Goal: Task Accomplishment & Management: Use online tool/utility

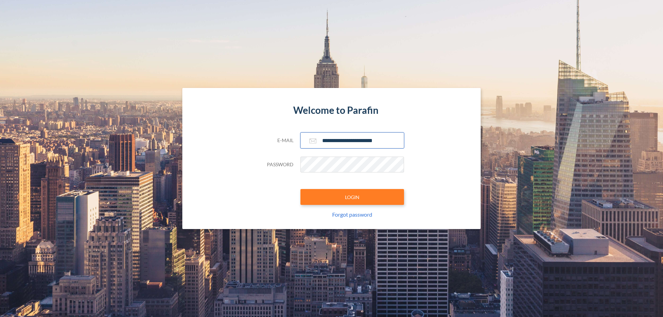
type input "**********"
click at [352, 197] on button "LOGIN" at bounding box center [353, 197] width 104 height 16
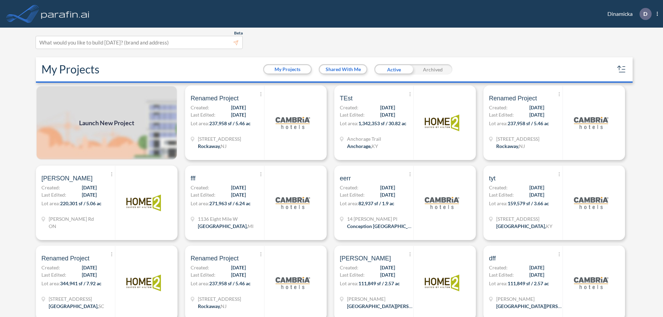
scroll to position [2, 0]
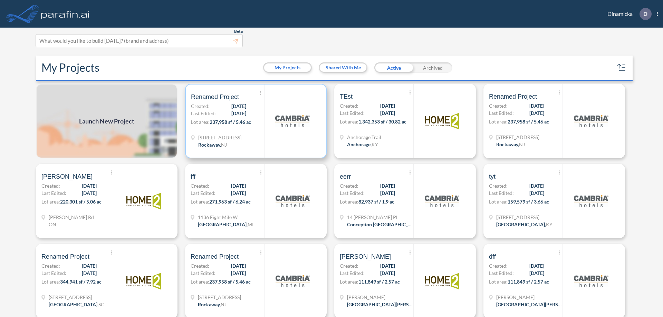
click at [255, 121] on p "Lot area: 237,958 sf / 5.46 ac" at bounding box center [227, 123] width 73 height 10
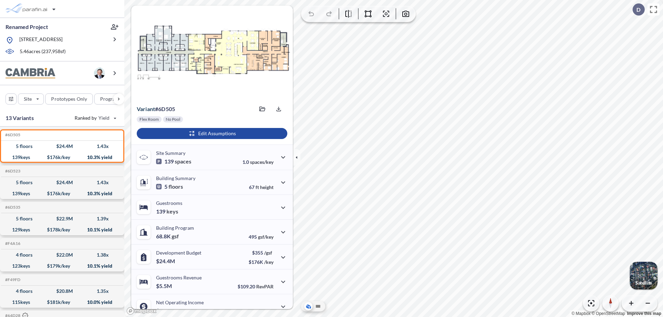
scroll to position [35, 0]
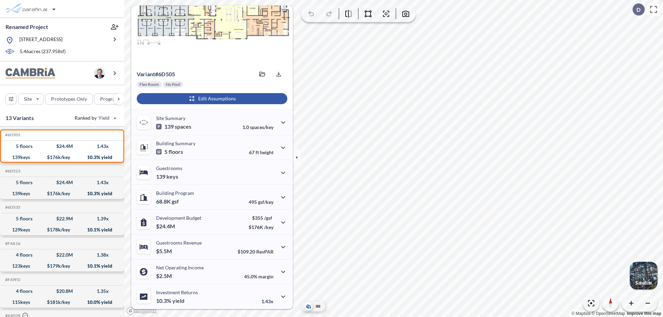
click at [211, 99] on div "button" at bounding box center [212, 98] width 151 height 11
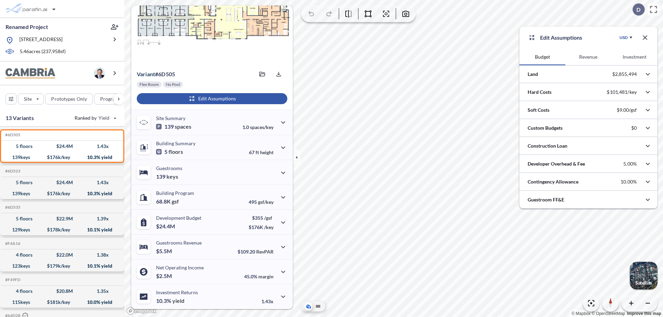
click at [635, 57] on button "Investment" at bounding box center [635, 57] width 46 height 17
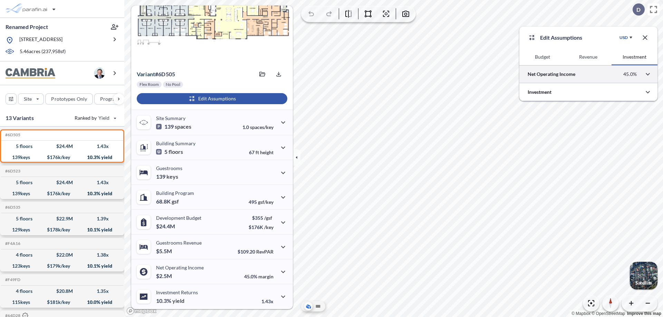
click at [589, 74] on div at bounding box center [589, 74] width 138 height 18
